Goal: Information Seeking & Learning: Check status

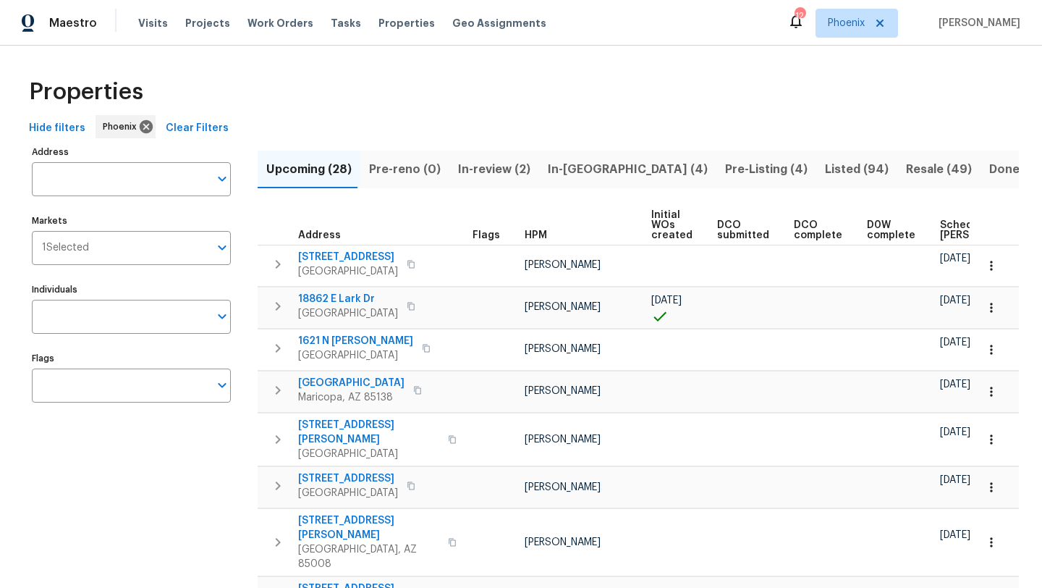
scroll to position [0, 159]
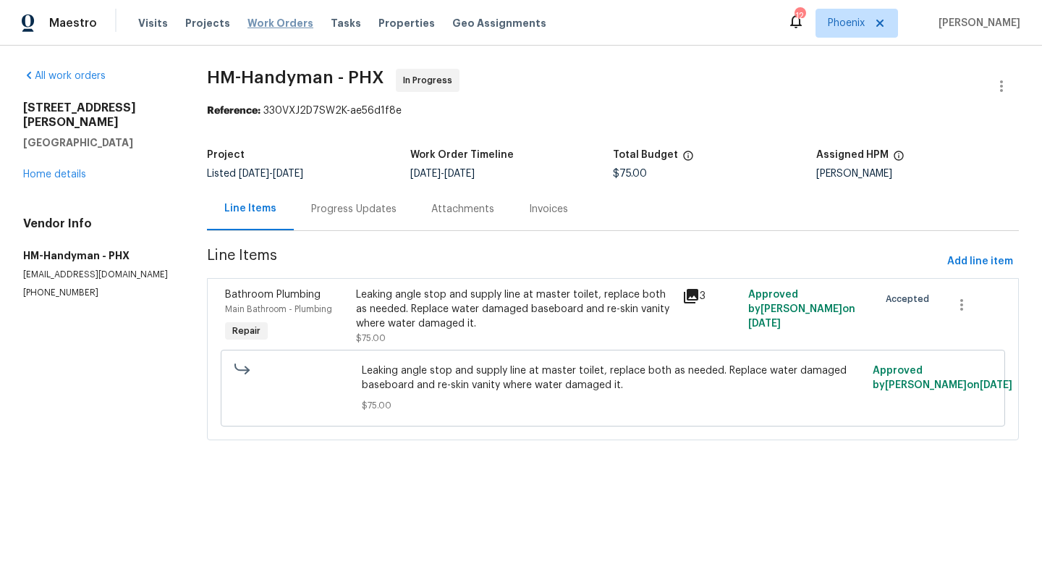
click at [292, 17] on span "Work Orders" at bounding box center [281, 23] width 66 height 14
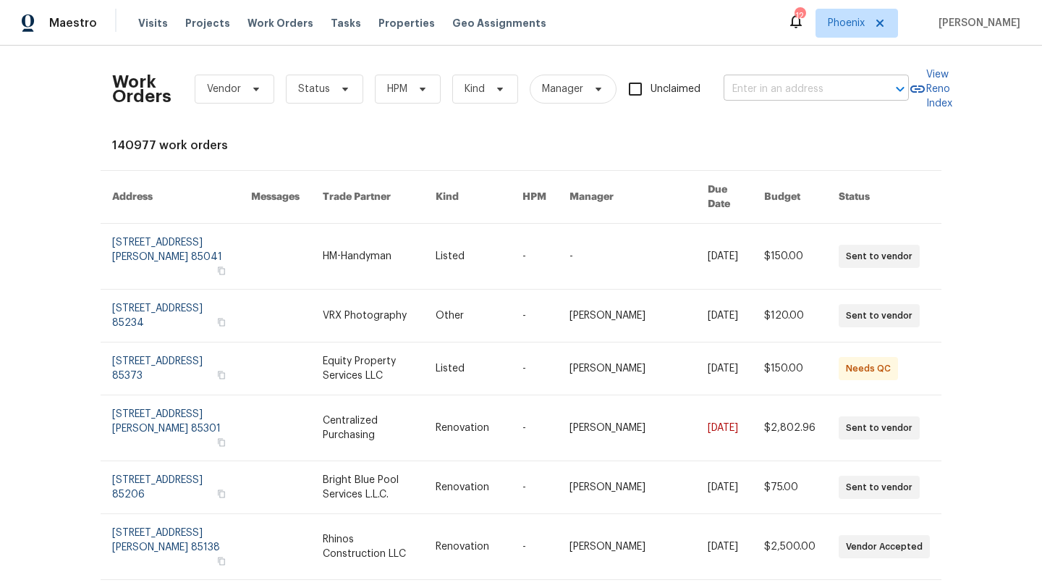
click at [767, 98] on input "text" at bounding box center [796, 89] width 145 height 22
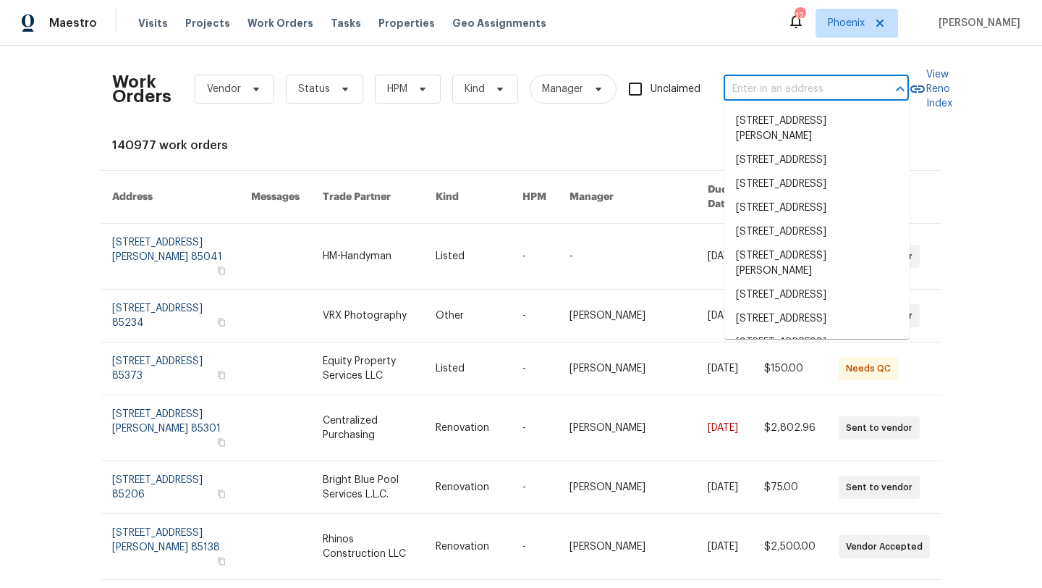
paste input "1621 N Luther, Mesa, AZ 85207"
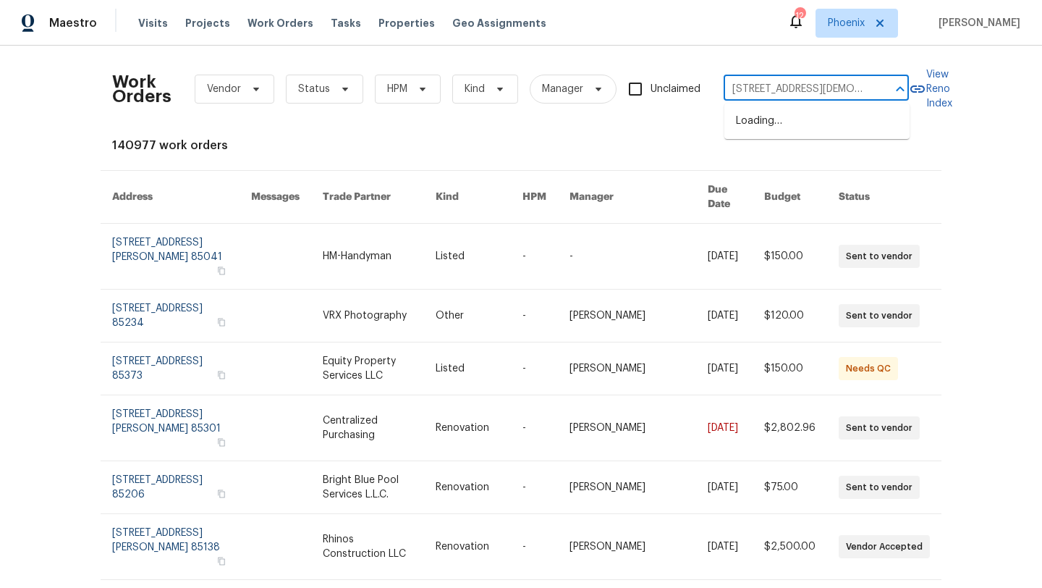
scroll to position [0, 10]
type input "1621 N Luther, Mesa, AZ 85207"
click at [754, 132] on li "1621 N Luther, Mesa, AZ 85207" at bounding box center [817, 128] width 185 height 39
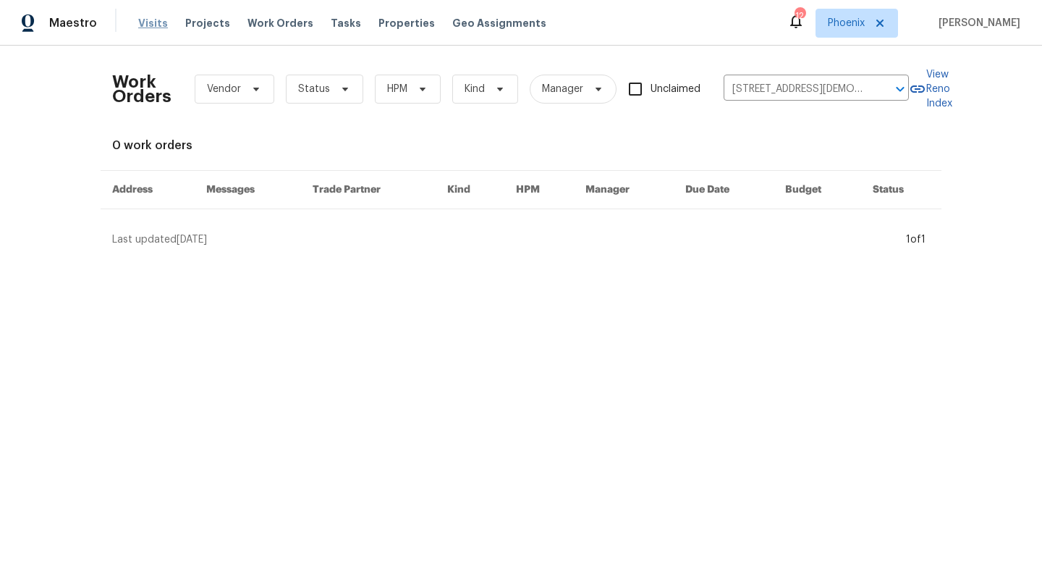
click at [149, 17] on span "Visits" at bounding box center [153, 23] width 30 height 14
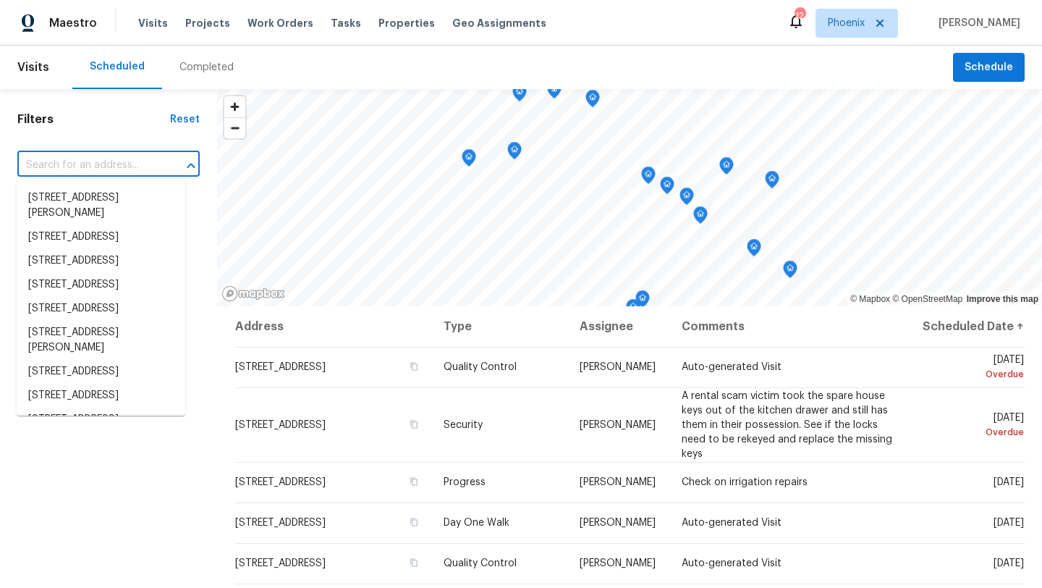
click at [86, 164] on input "text" at bounding box center [88, 165] width 142 height 22
paste input "1621 N Luther, Mesa, AZ 85207"
type input "1621 N Luther, Mesa, AZ 85207"
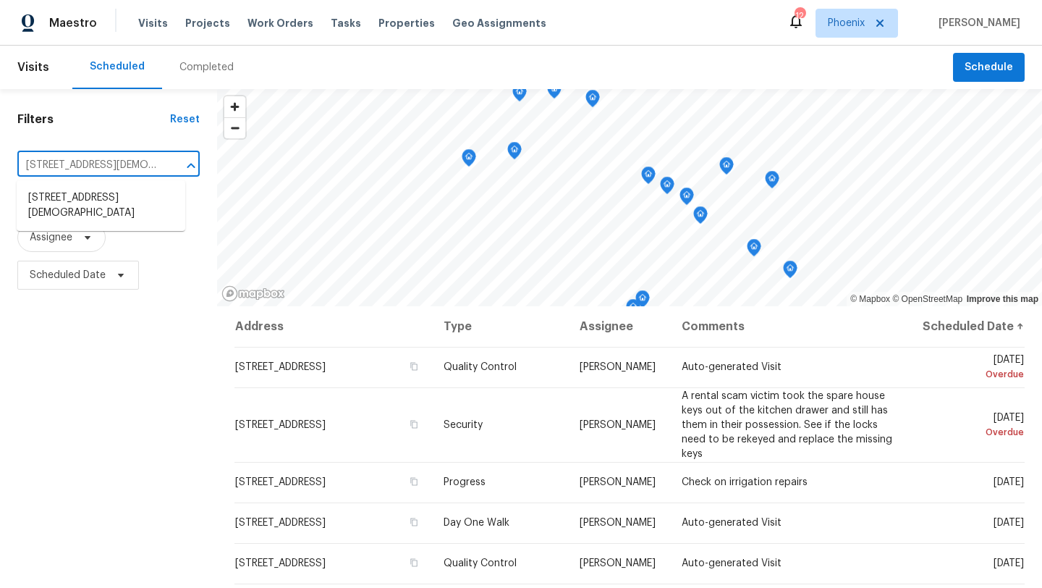
scroll to position [0, 27]
click at [92, 203] on li "1621 N Luther, Mesa, AZ 85207" at bounding box center [101, 205] width 169 height 39
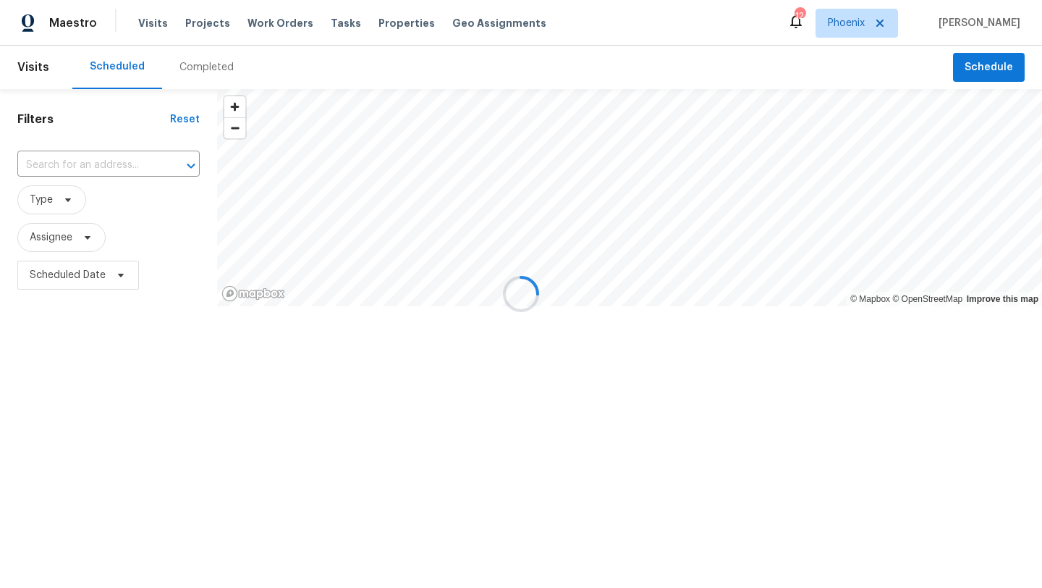
type input "1621 N Luther, Mesa, AZ 85207"
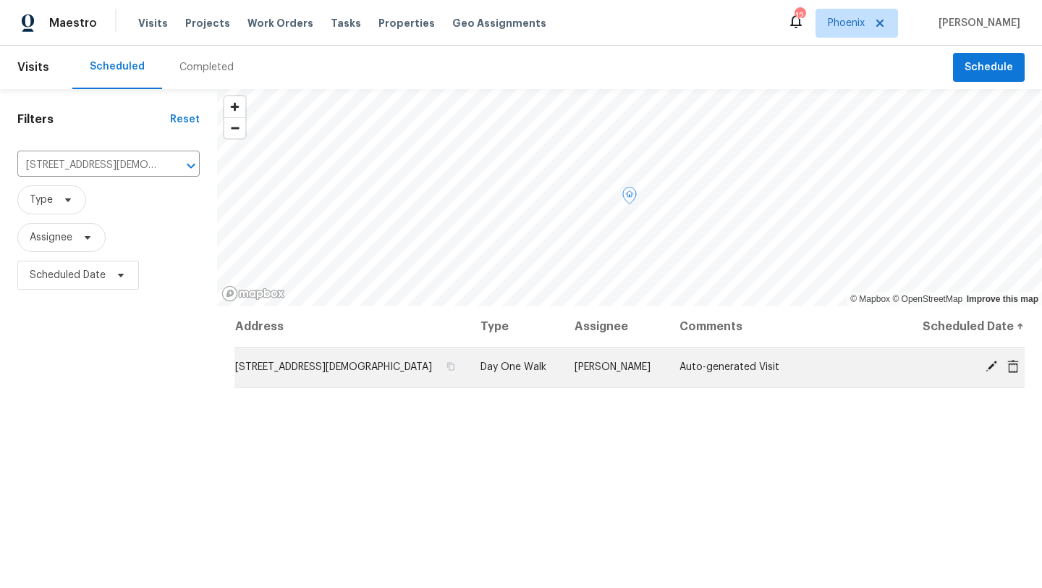
click at [310, 370] on span "1621 N Luther, Mesa, AZ 85207" at bounding box center [333, 367] width 197 height 10
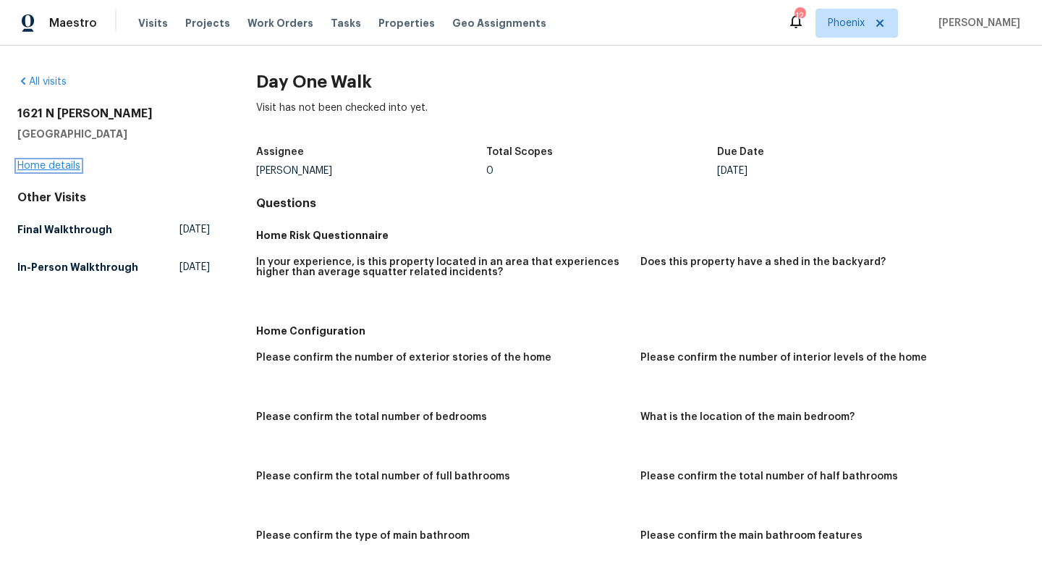
click at [63, 161] on link "Home details" at bounding box center [48, 166] width 63 height 10
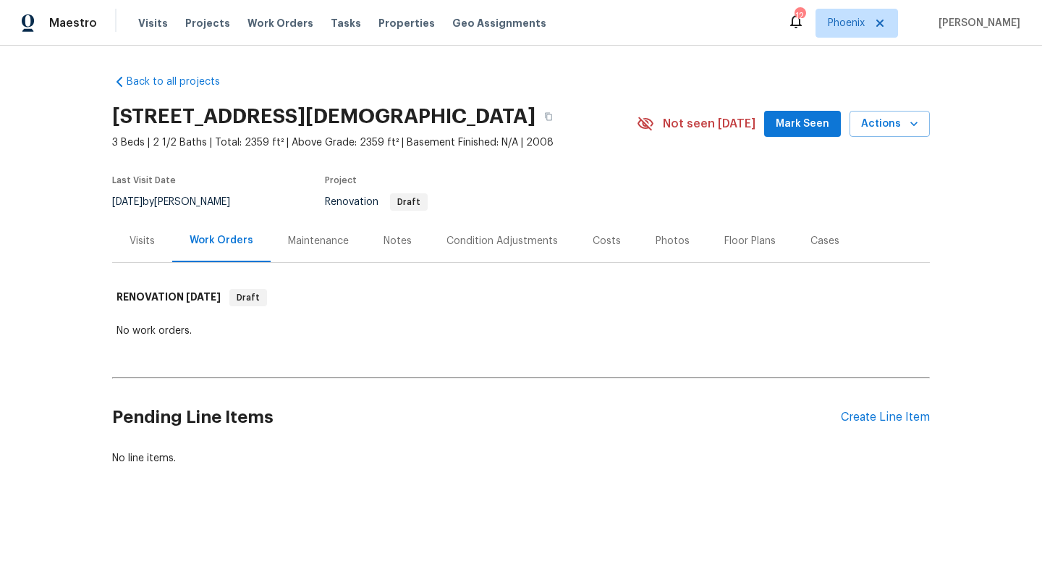
click at [140, 234] on div "Visits" at bounding box center [142, 241] width 25 height 14
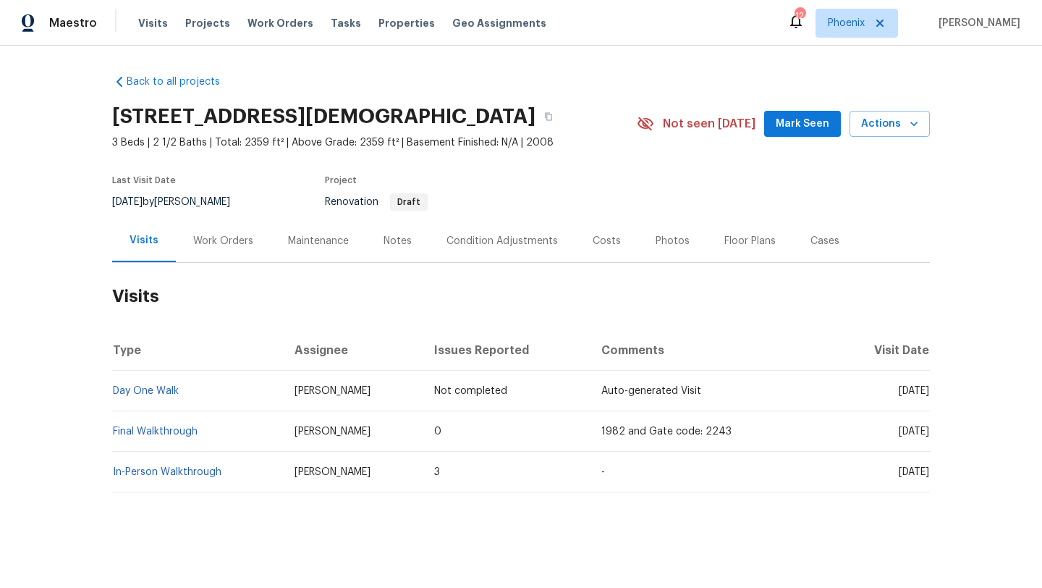
scroll to position [3, 0]
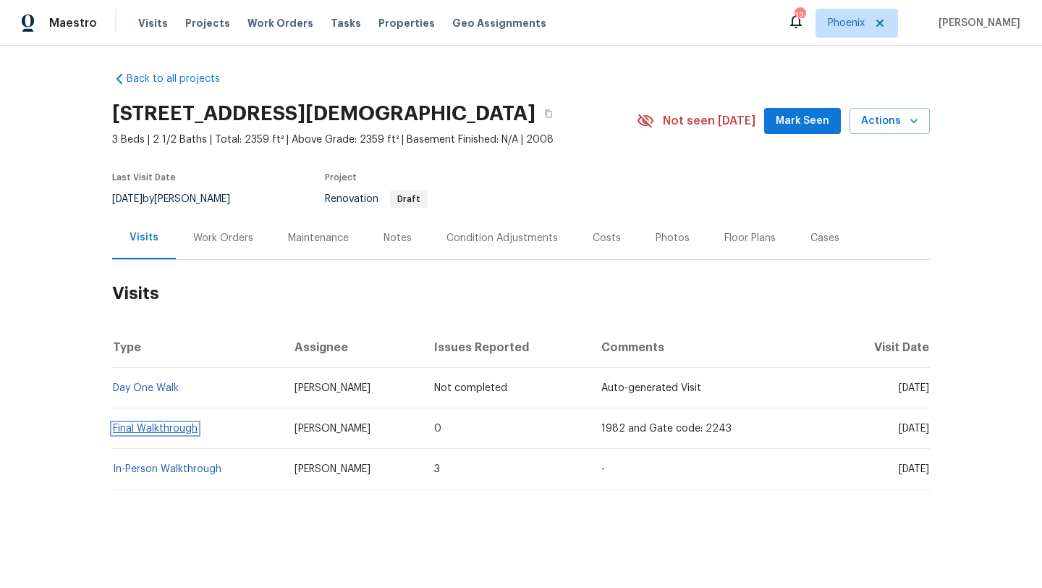
click at [175, 428] on link "Final Walkthrough" at bounding box center [155, 428] width 85 height 10
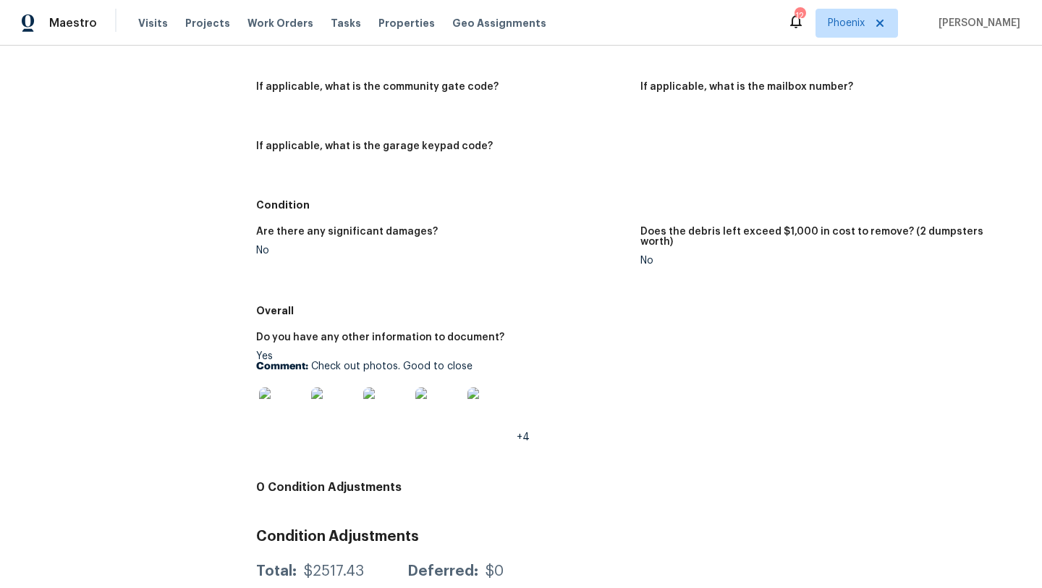
scroll to position [526, 0]
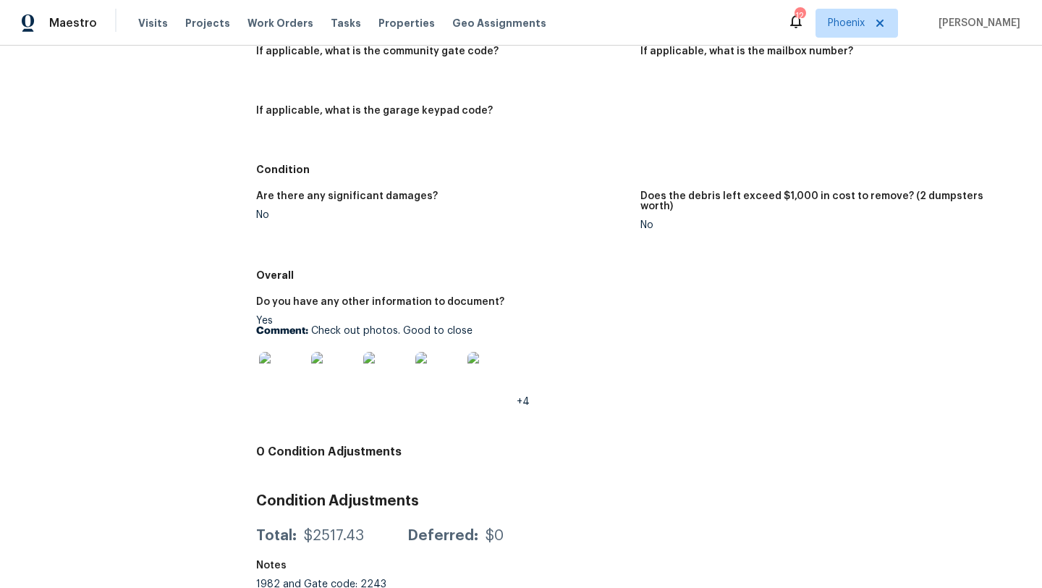
click at [274, 353] on img at bounding box center [282, 375] width 46 height 46
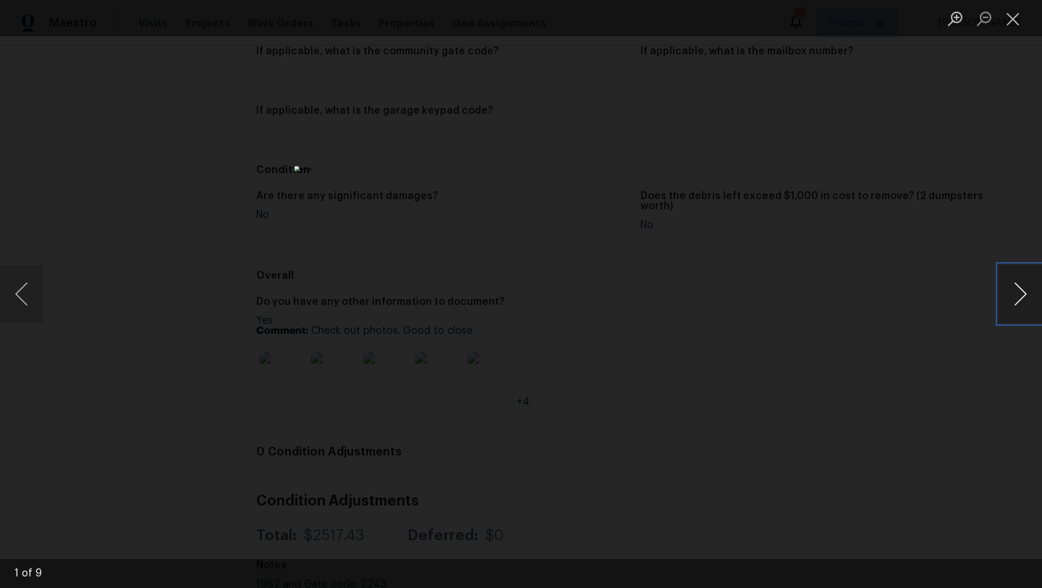
click at [1020, 292] on button "Next image" at bounding box center [1020, 294] width 43 height 58
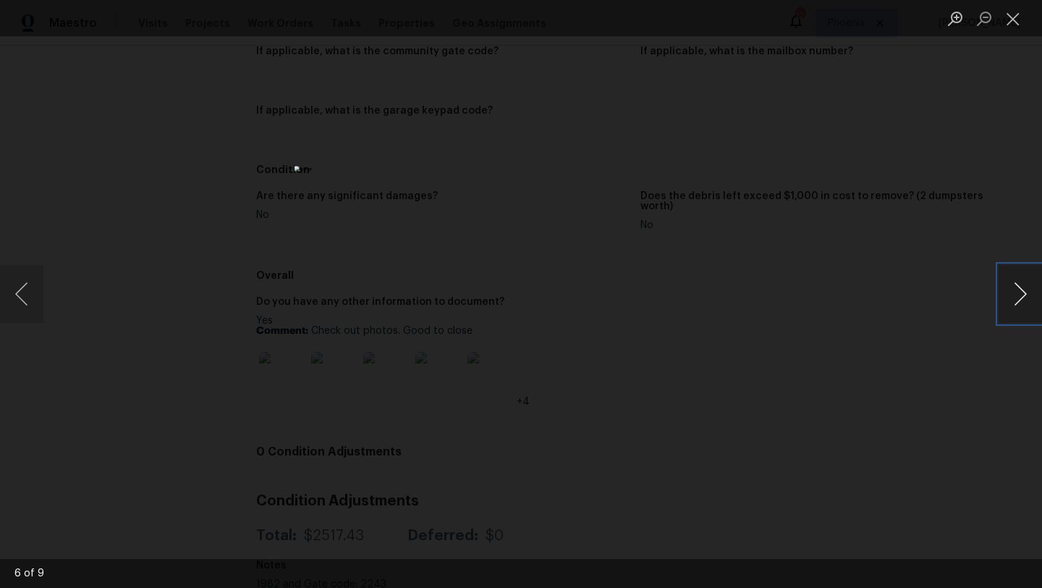
click at [1020, 292] on button "Next image" at bounding box center [1020, 294] width 43 height 58
click at [1022, 25] on button "Close lightbox" at bounding box center [1013, 18] width 29 height 25
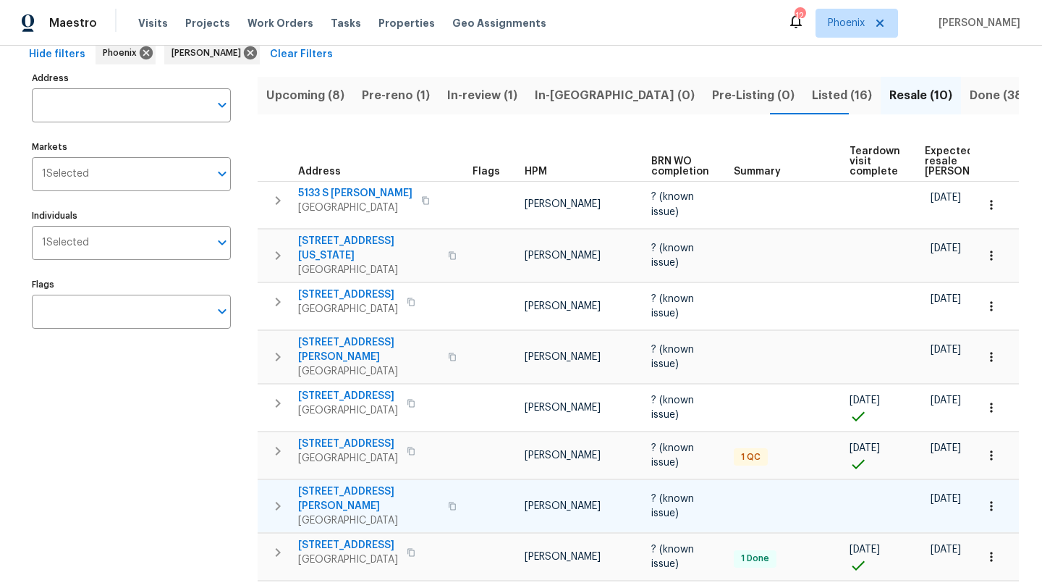
scroll to position [34, 0]
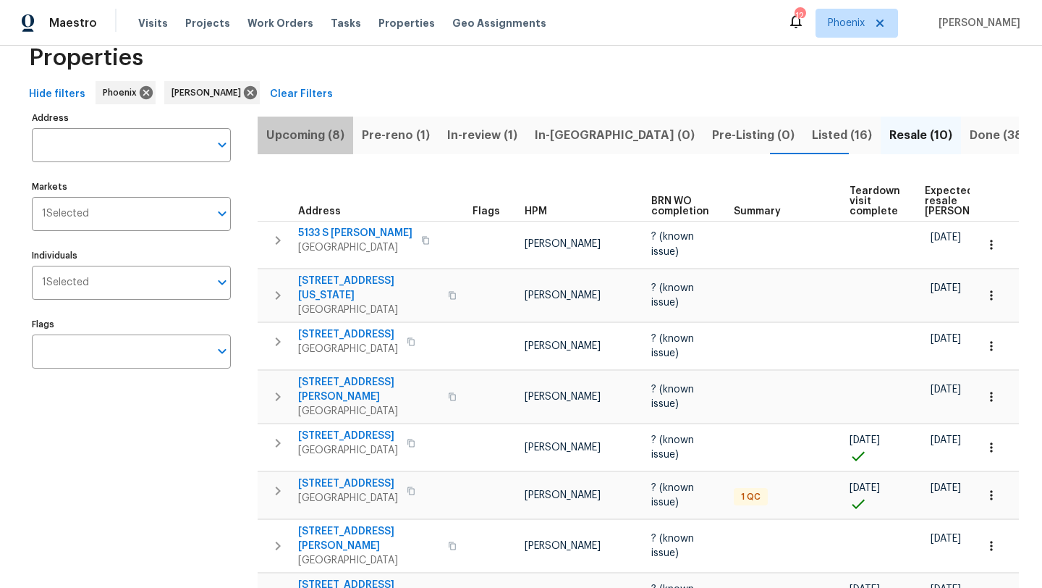
click at [320, 131] on span "Upcoming (8)" at bounding box center [305, 135] width 78 height 20
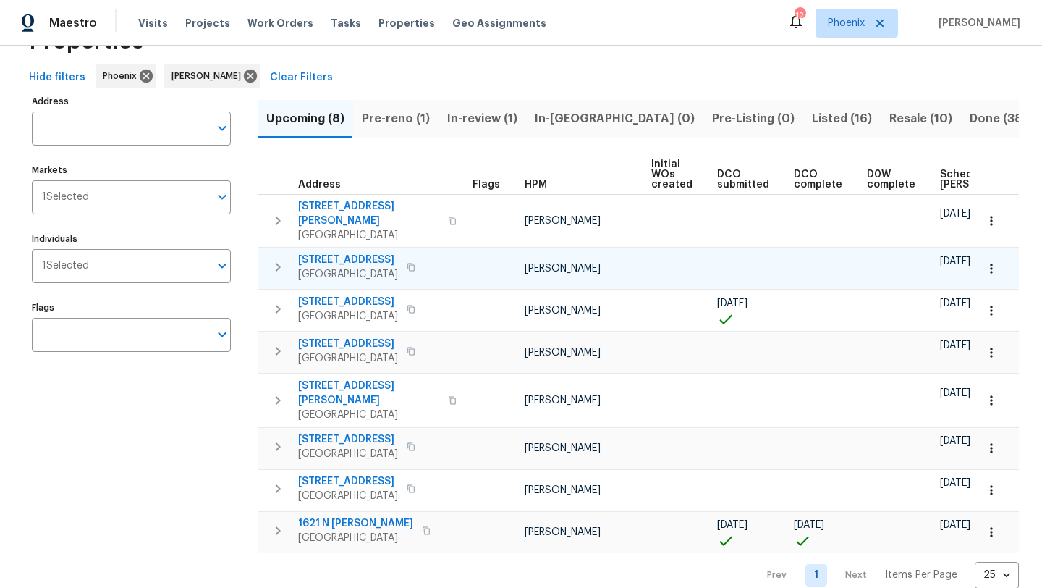
scroll to position [0, 159]
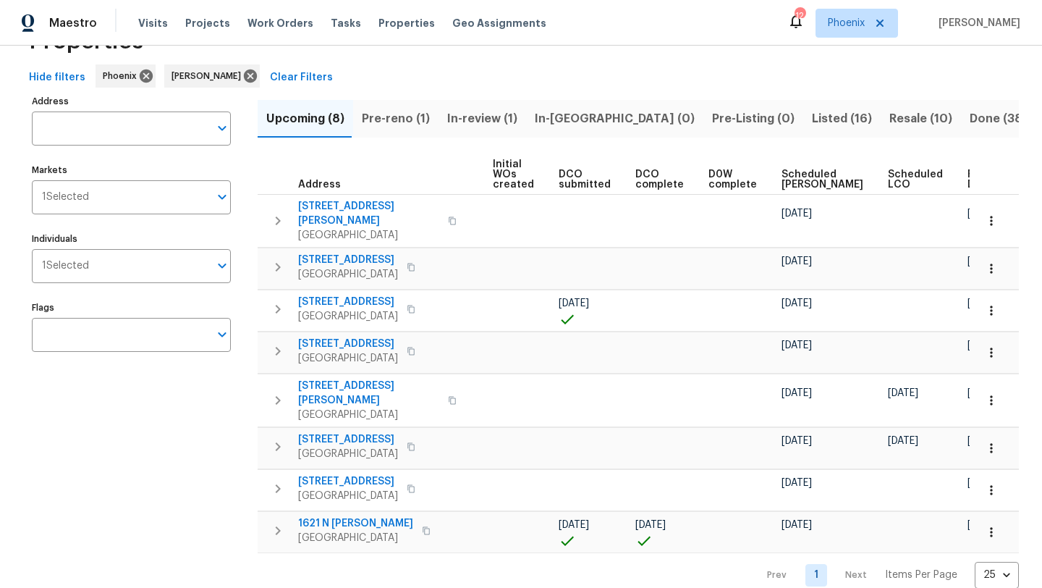
click at [968, 176] on span "Ready Date" at bounding box center [984, 179] width 32 height 20
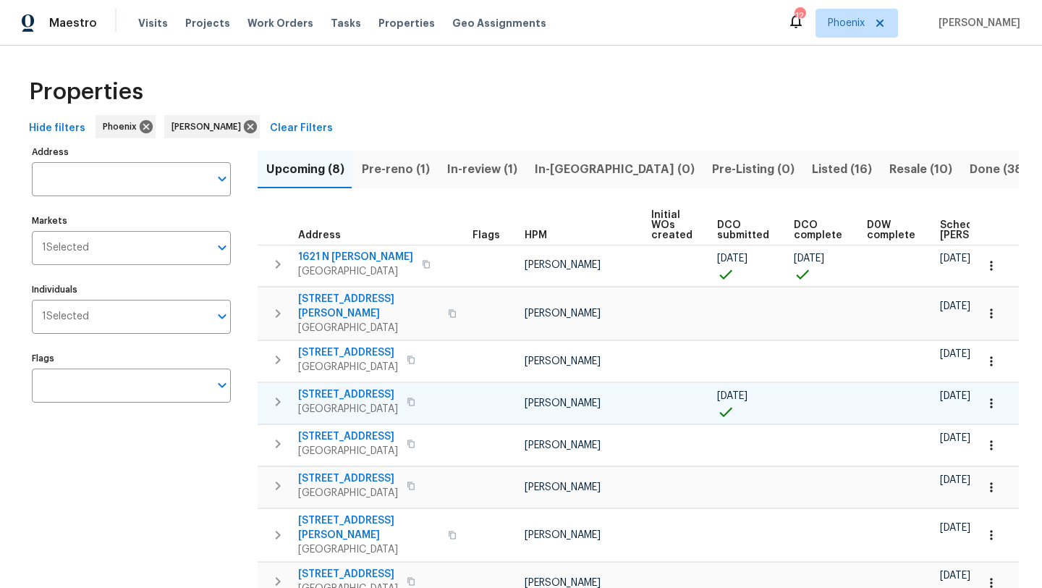
scroll to position [32, 0]
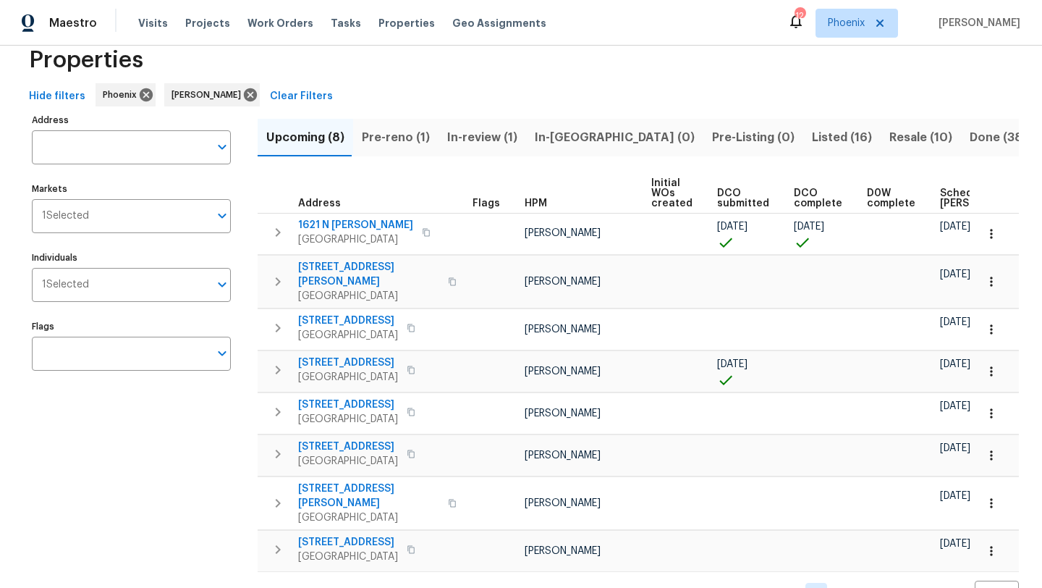
click at [399, 135] on span "Pre-reno (1)" at bounding box center [396, 137] width 68 height 20
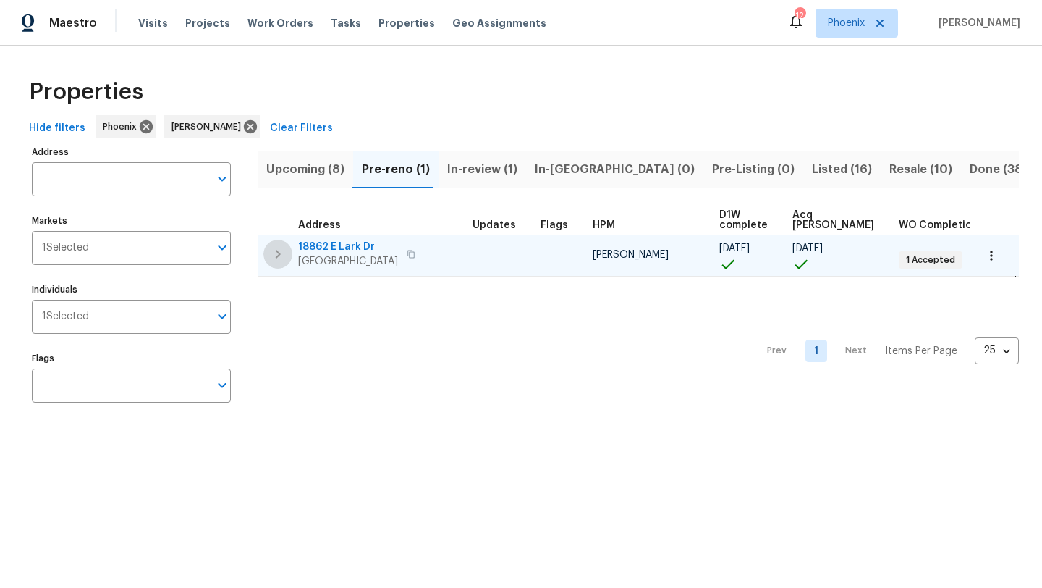
click at [277, 256] on icon "button" at bounding box center [278, 254] width 5 height 9
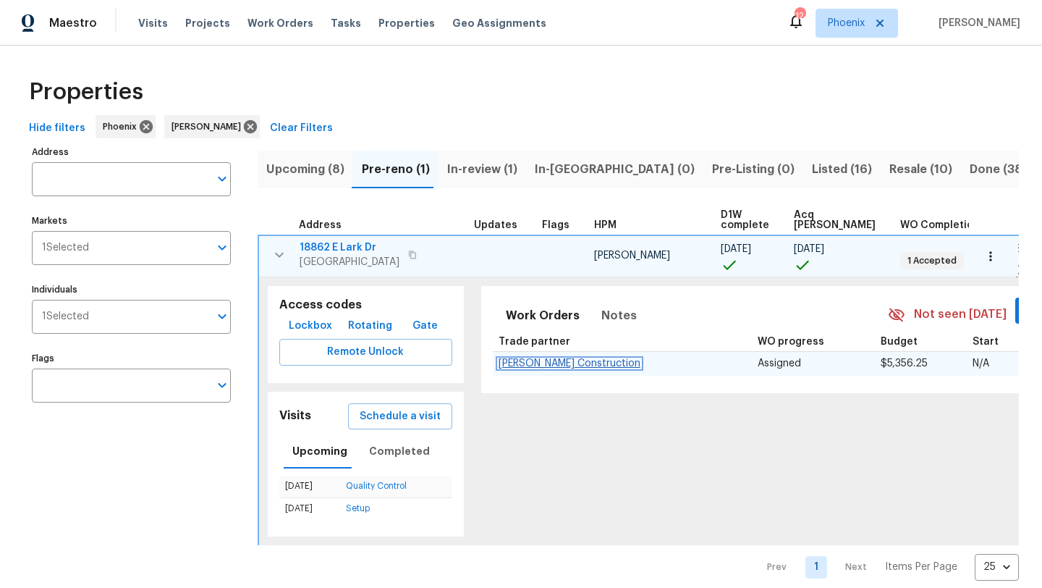
click at [570, 365] on span "[PERSON_NAME] Construction" at bounding box center [570, 363] width 142 height 10
click at [314, 327] on span "Lockbox" at bounding box center [310, 326] width 43 height 18
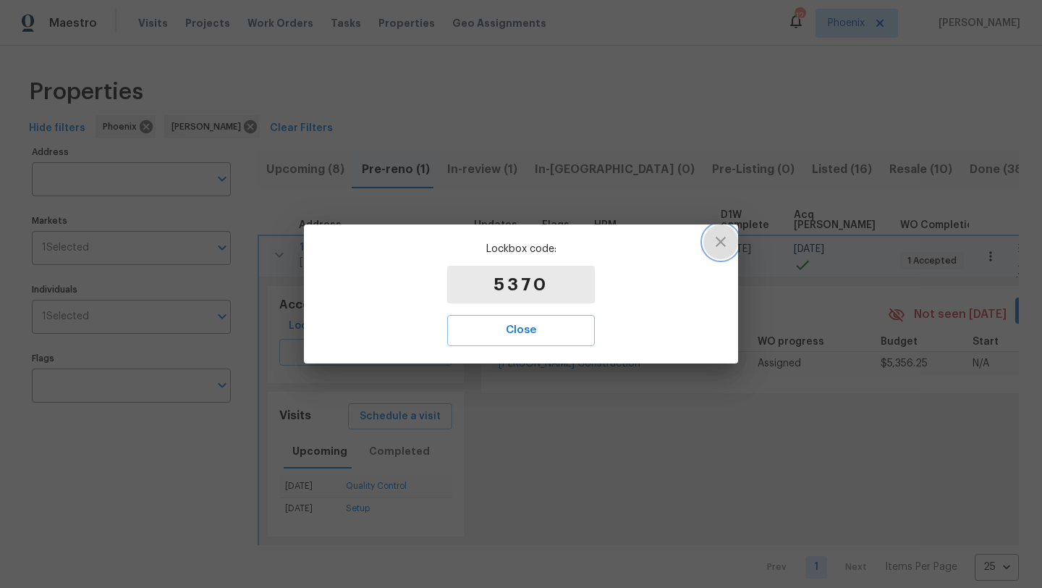
click at [719, 247] on icon "button" at bounding box center [720, 241] width 17 height 17
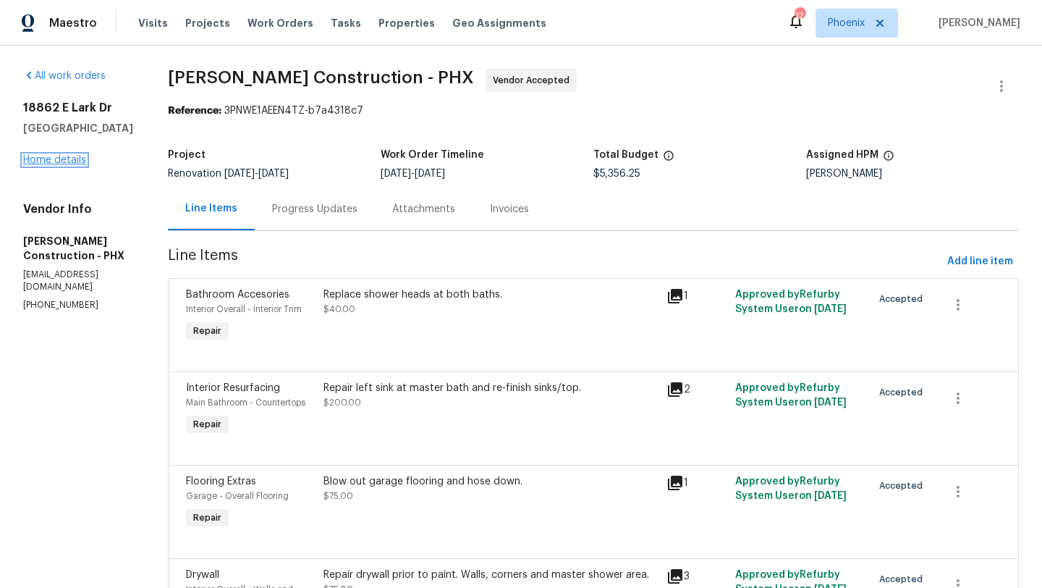
click at [79, 165] on link "Home details" at bounding box center [54, 160] width 63 height 10
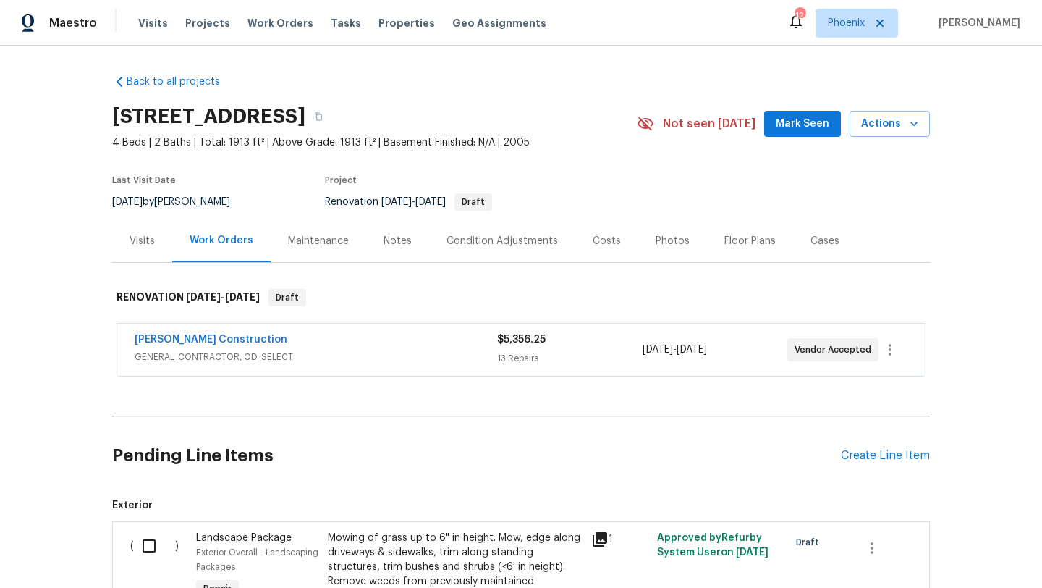
click at [809, 130] on span "Mark Seen" at bounding box center [803, 124] width 54 height 18
